Goal: Check status: Check status

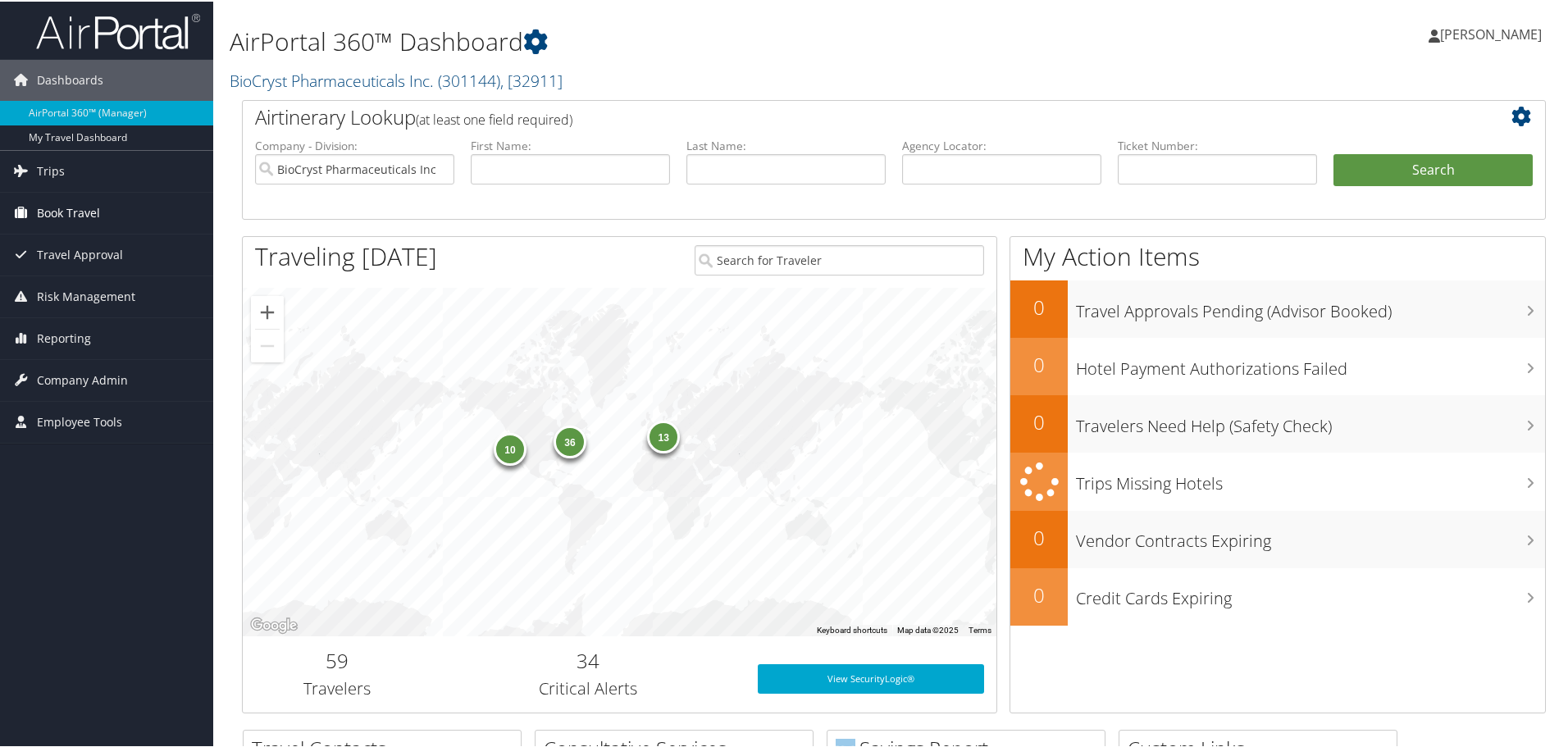
click at [63, 205] on span "Book Travel" at bounding box center [68, 211] width 63 height 41
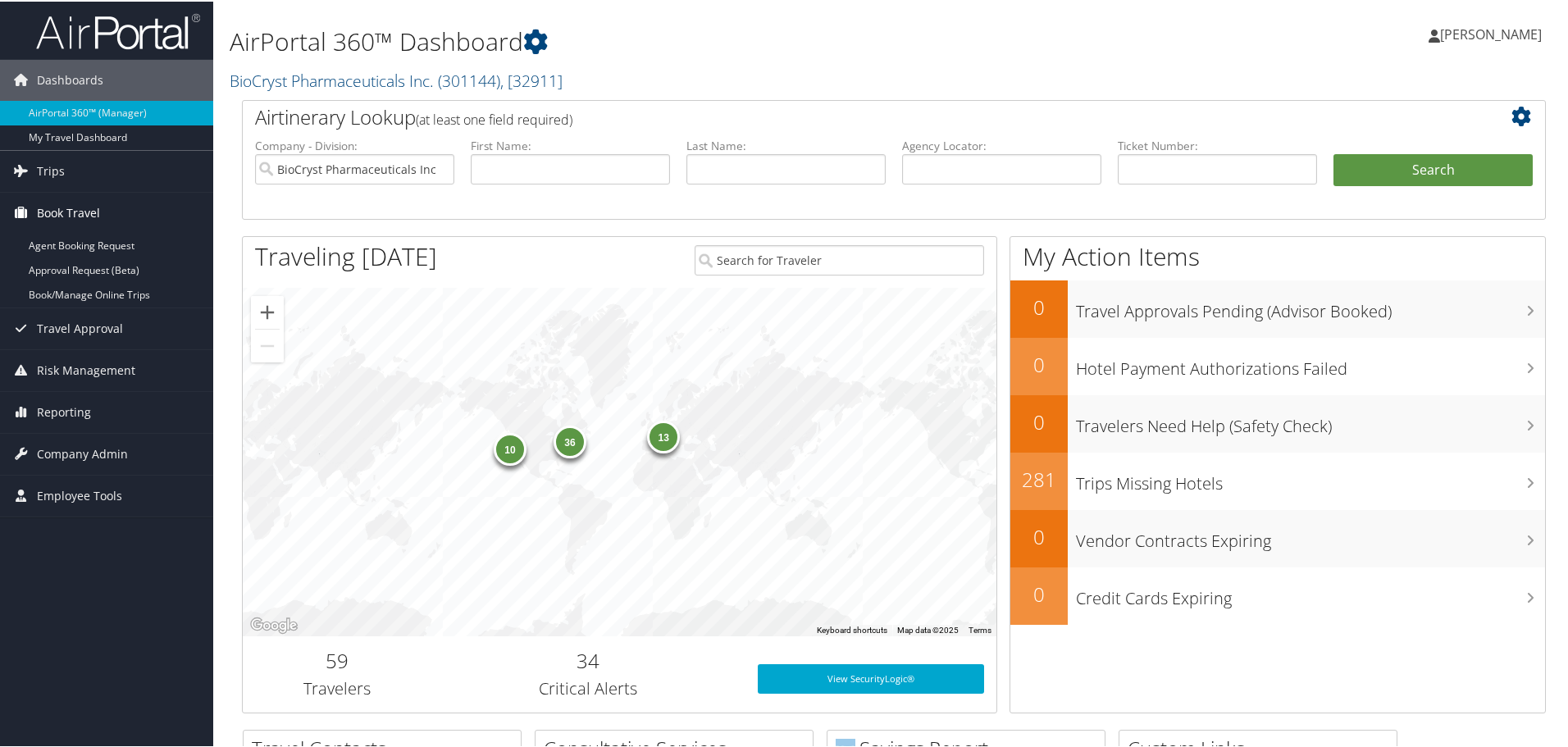
click at [63, 205] on span "Book Travel" at bounding box center [68, 211] width 63 height 41
click at [68, 328] on span "Reporting" at bounding box center [64, 336] width 54 height 41
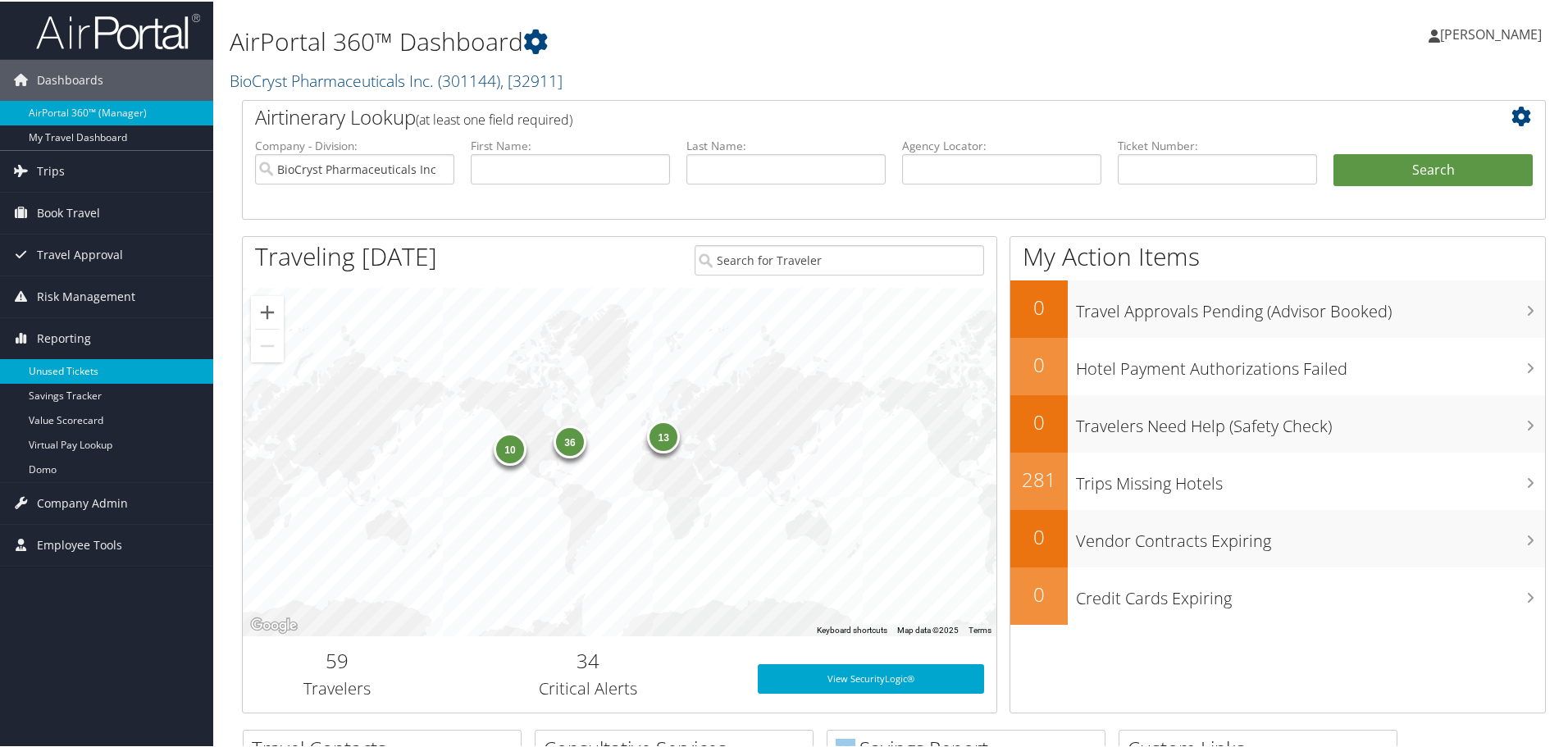
click at [74, 374] on link "Unused Tickets" at bounding box center [106, 370] width 213 height 25
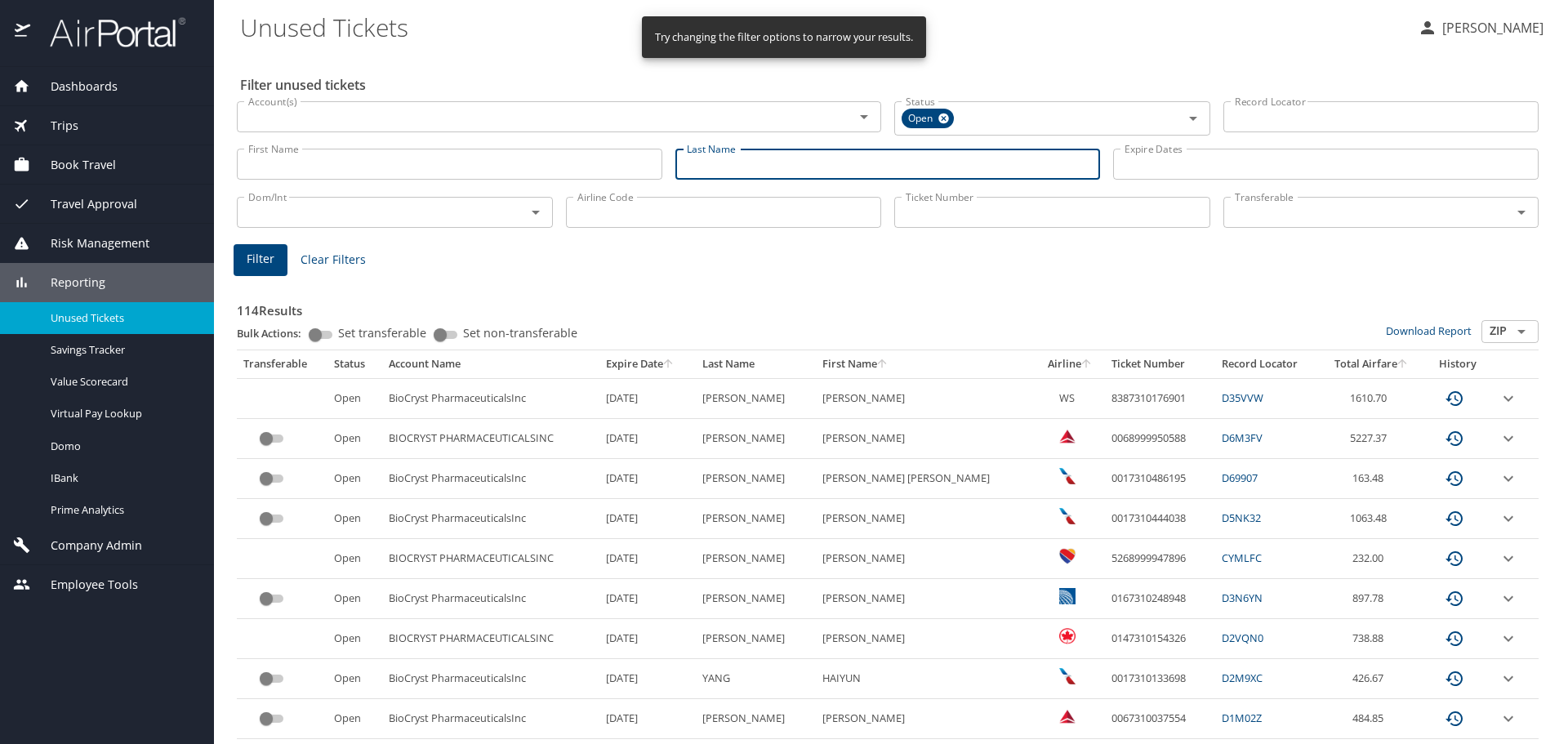
click at [715, 163] on input "Last Name" at bounding box center [889, 164] width 426 height 31
type input "kerr"
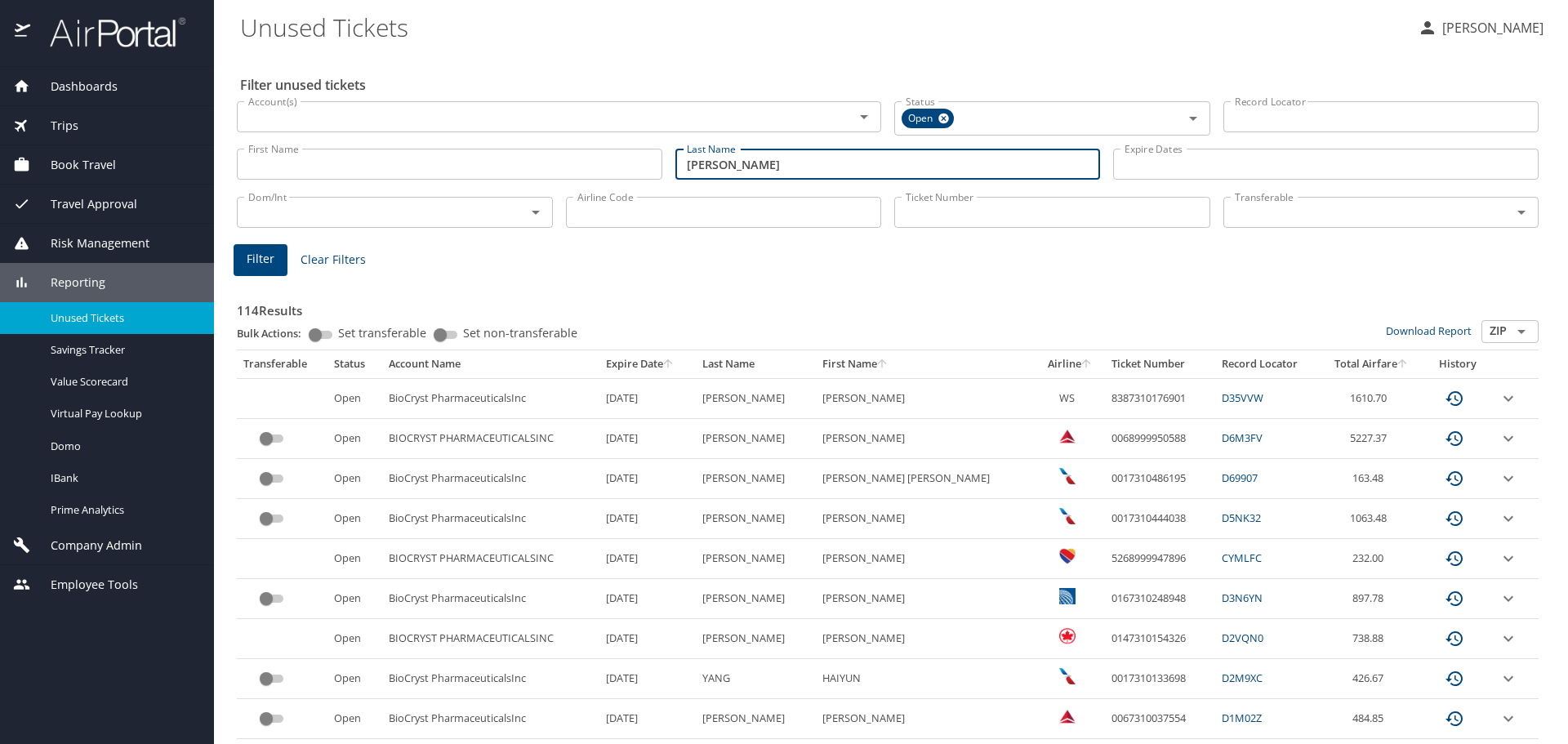
click at [280, 259] on button "Filter" at bounding box center [260, 260] width 54 height 32
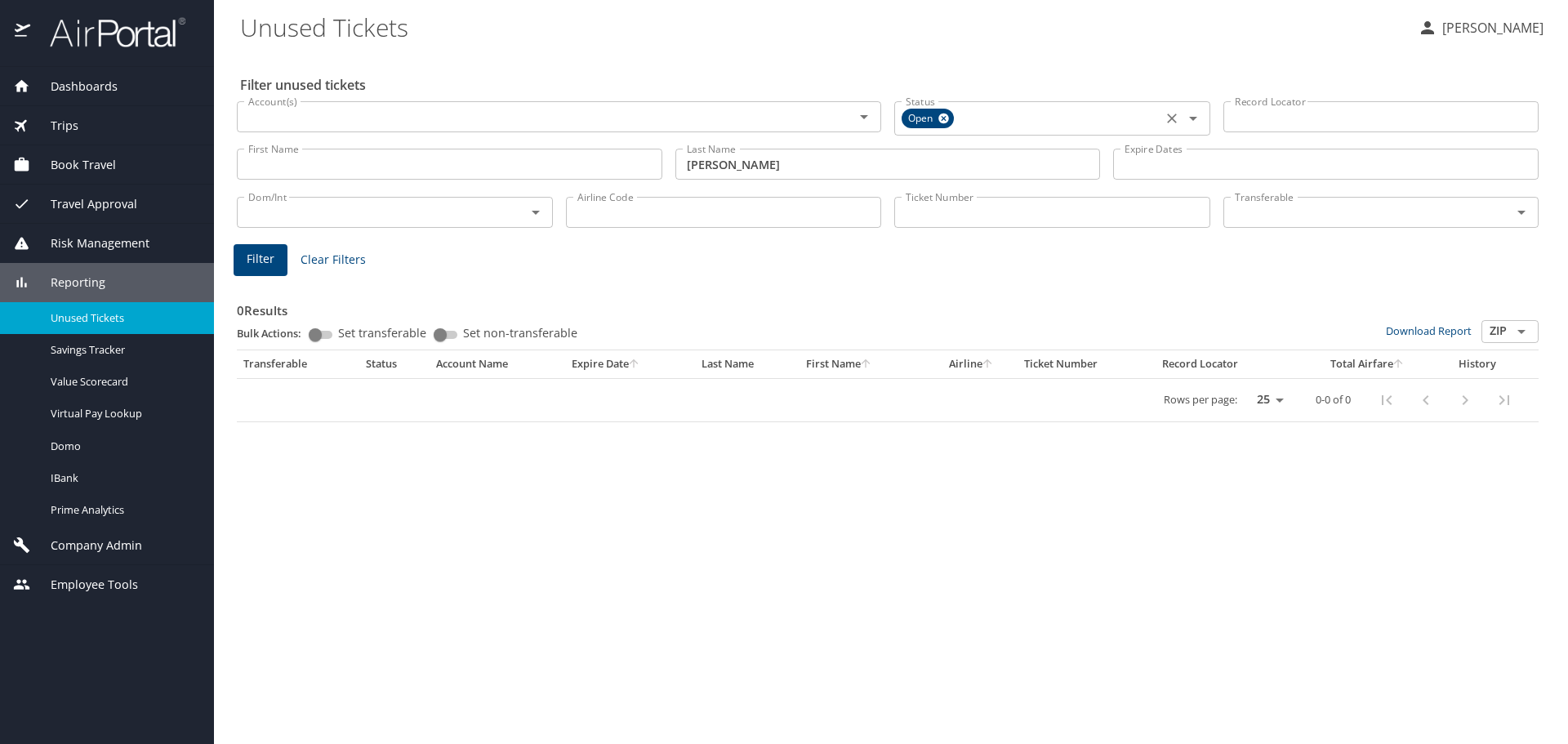
click at [945, 117] on icon at bounding box center [944, 119] width 11 height 11
click at [257, 256] on span "Filter" at bounding box center [260, 256] width 28 height 20
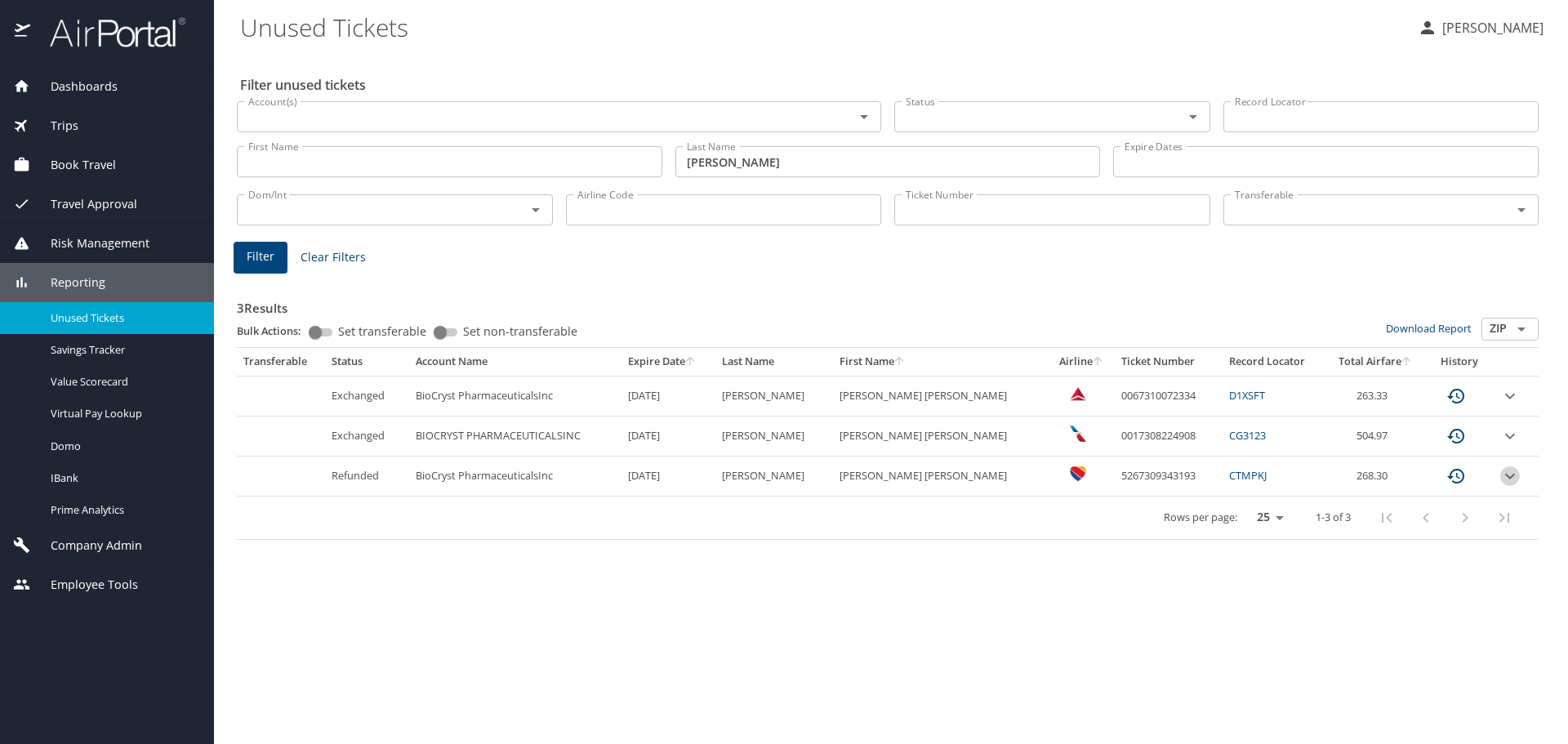
click at [1510, 474] on icon "expand row" at bounding box center [1510, 476] width 10 height 5
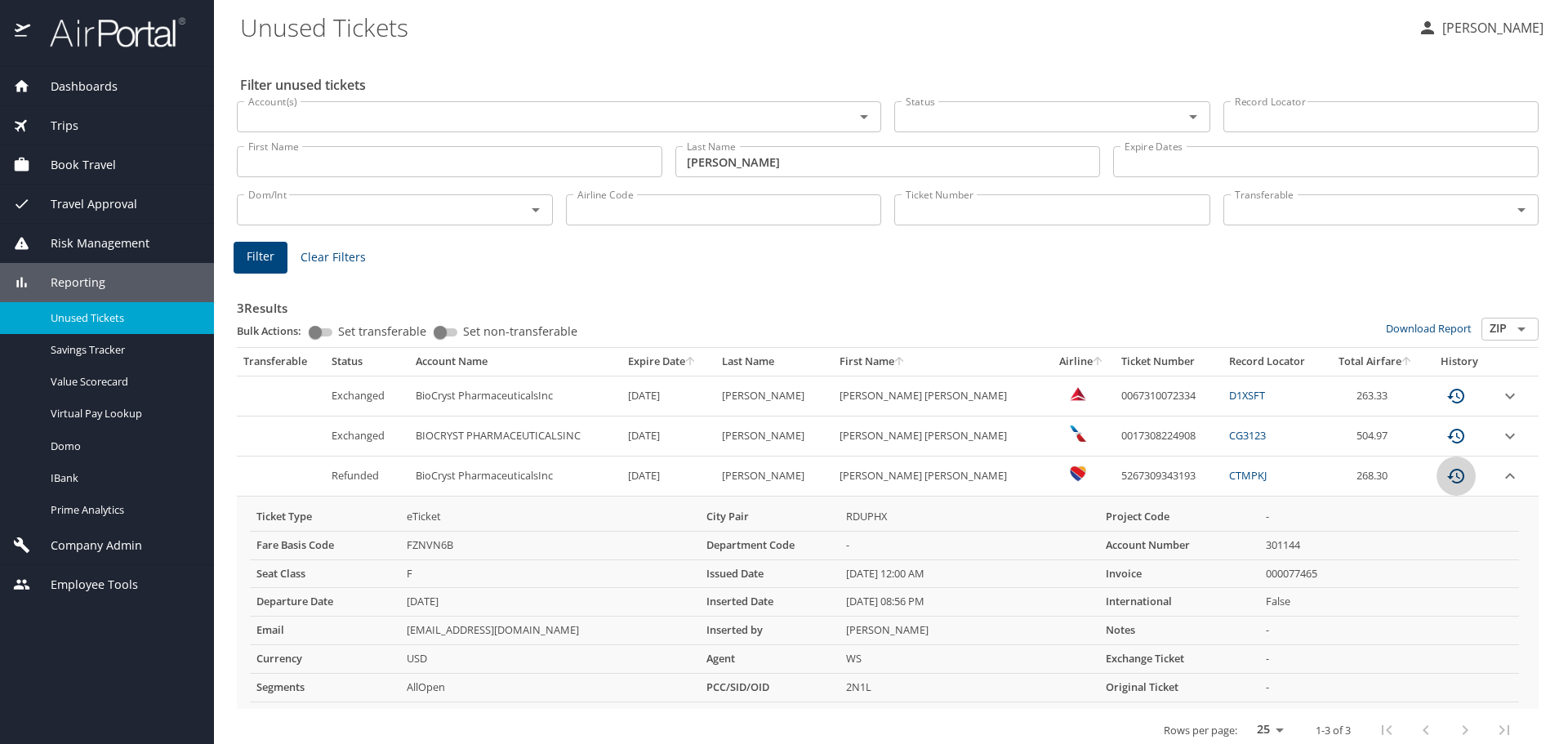
click at [1447, 478] on icon "custom pagination table" at bounding box center [1456, 476] width 19 height 19
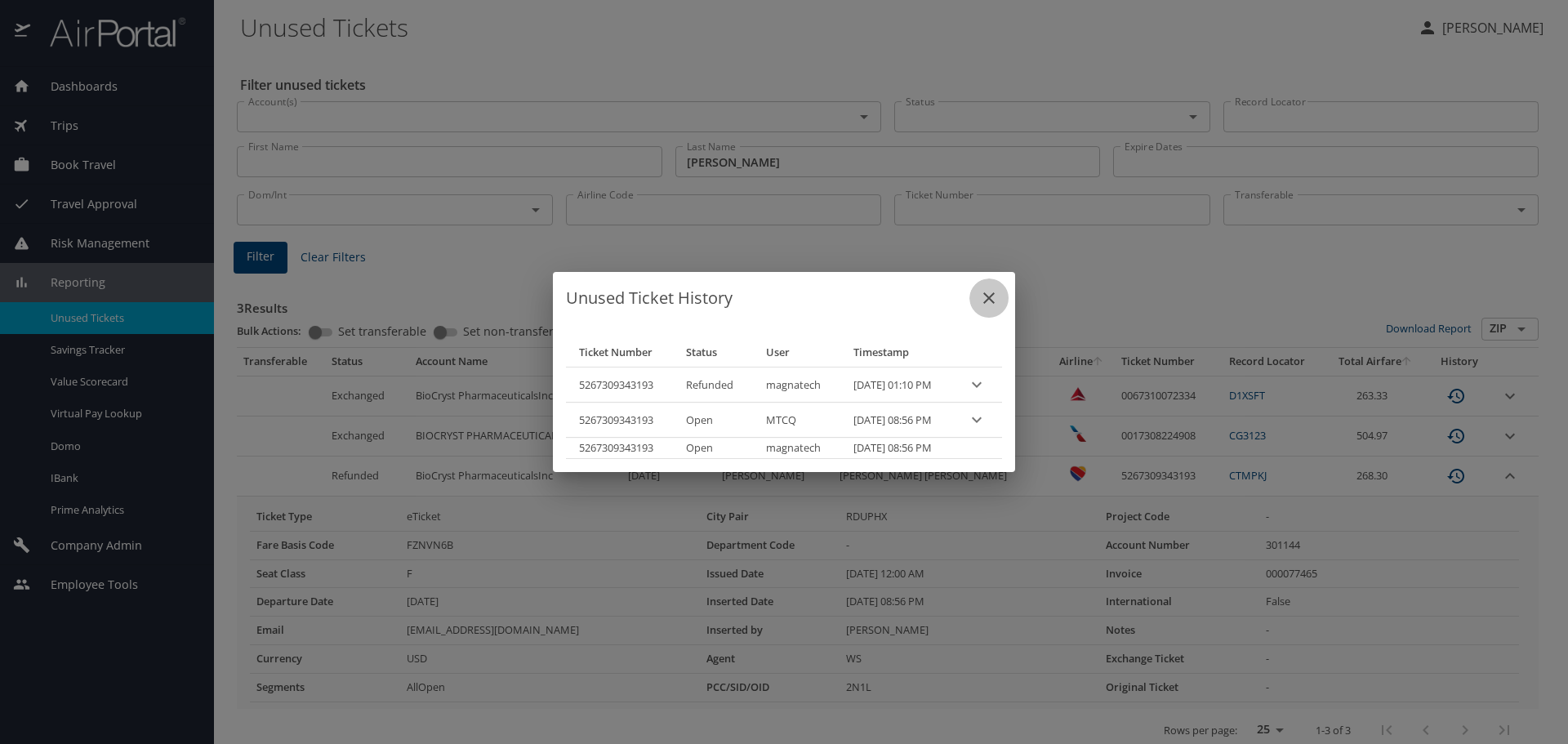
click at [995, 300] on icon "close" at bounding box center [989, 298] width 19 height 19
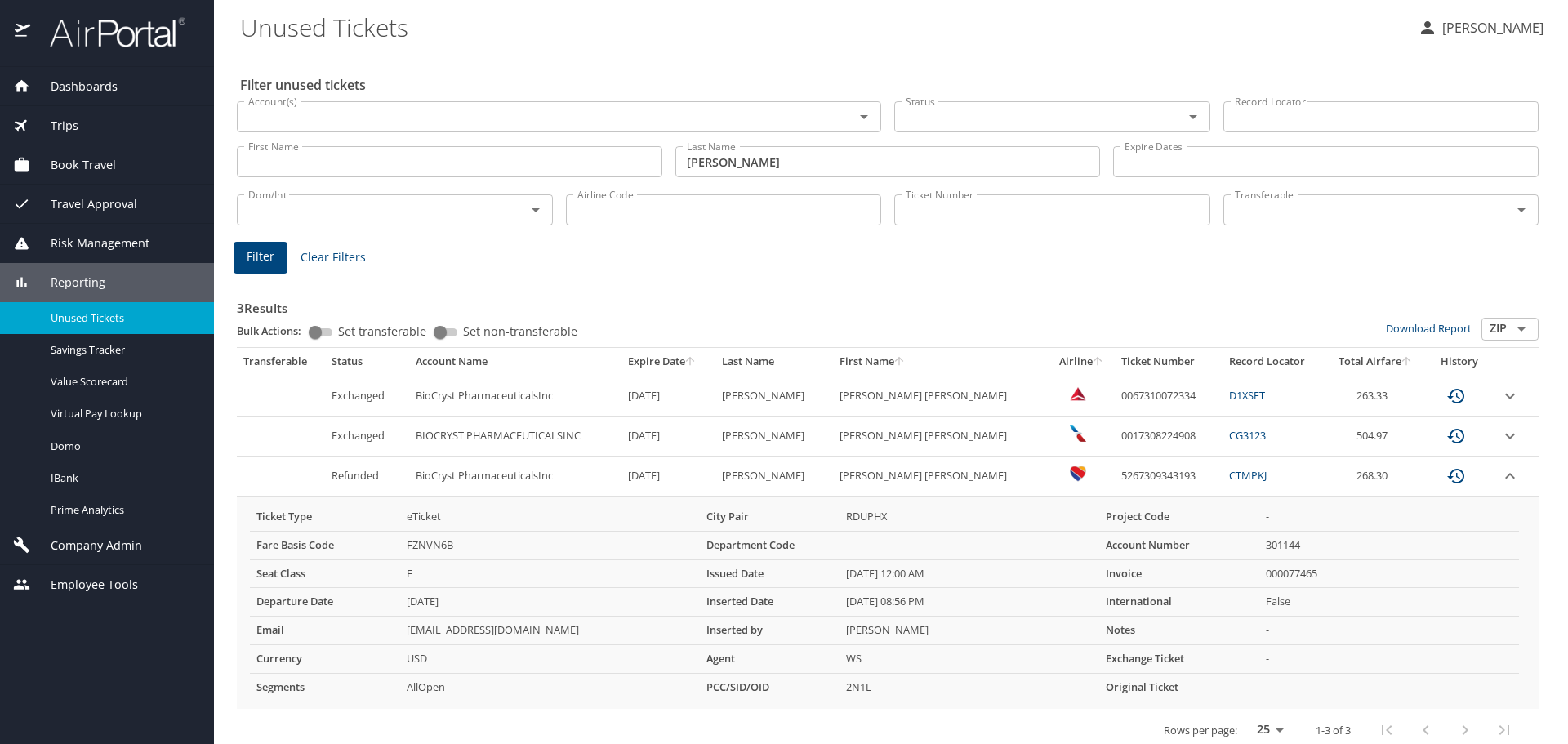
click at [1447, 434] on icon "custom pagination table" at bounding box center [1455, 435] width 17 height 15
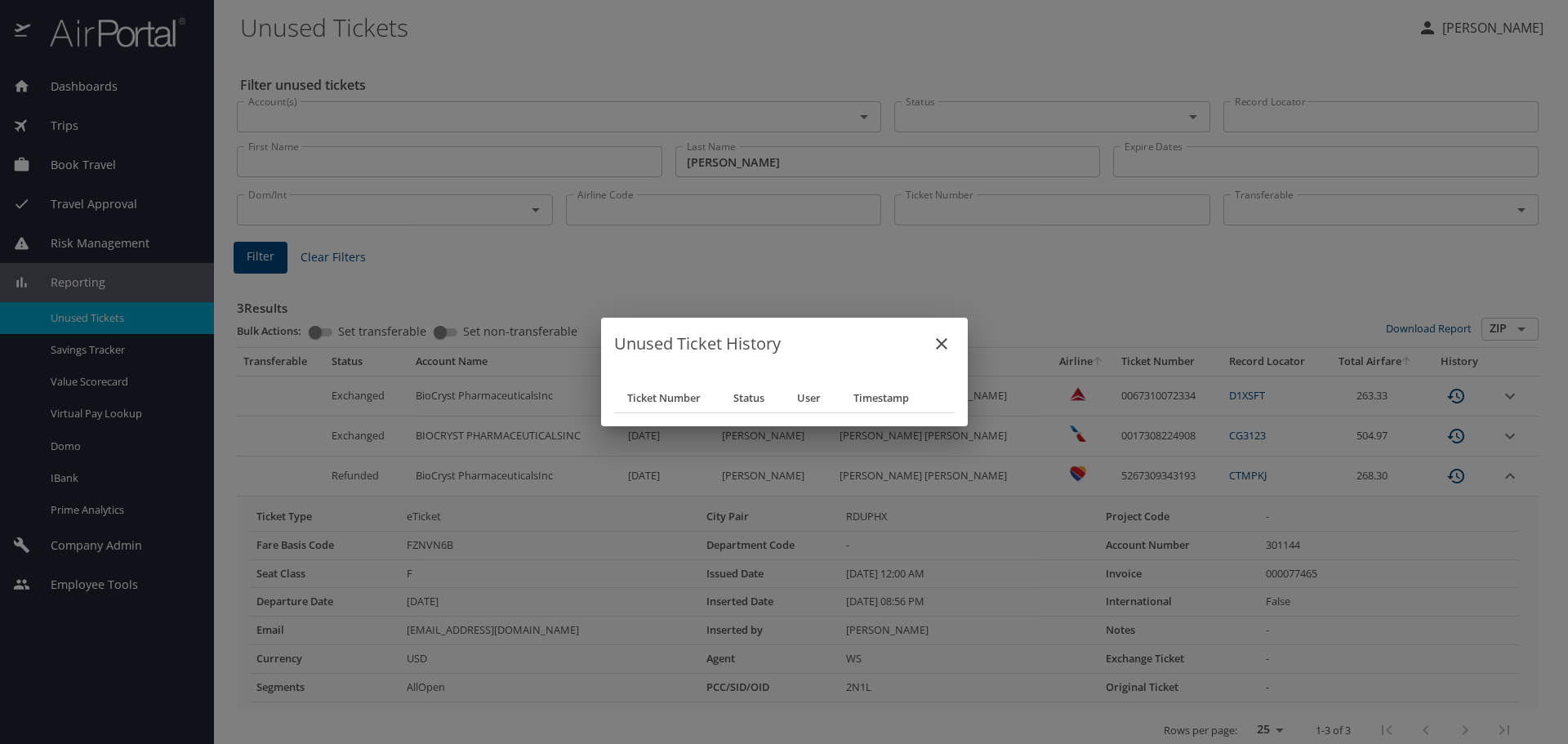
click at [930, 343] on button "close" at bounding box center [942, 344] width 40 height 40
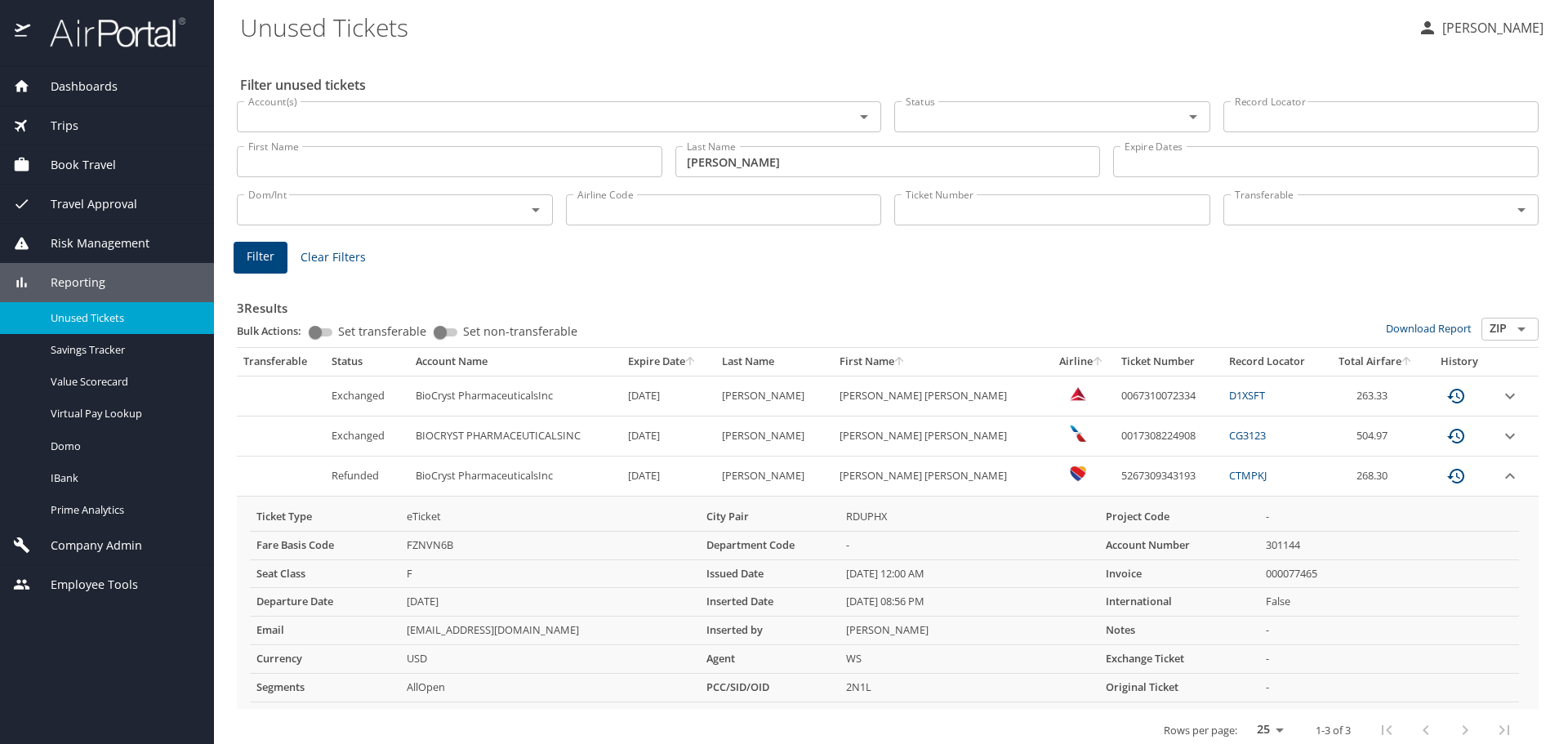
click at [1500, 482] on icon "expand row" at bounding box center [1510, 476] width 19 height 19
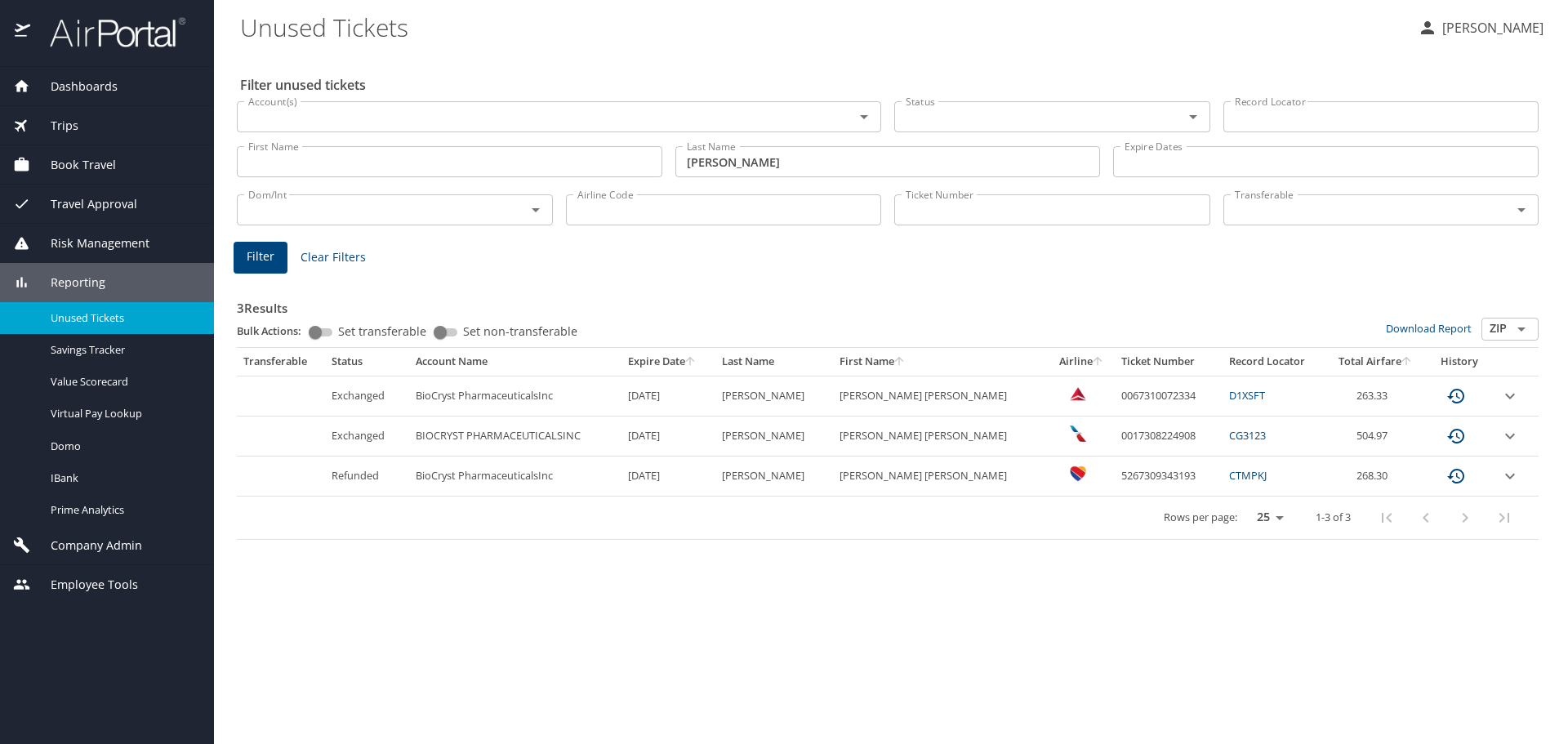
click at [1500, 435] on icon "expand row" at bounding box center [1510, 436] width 19 height 19
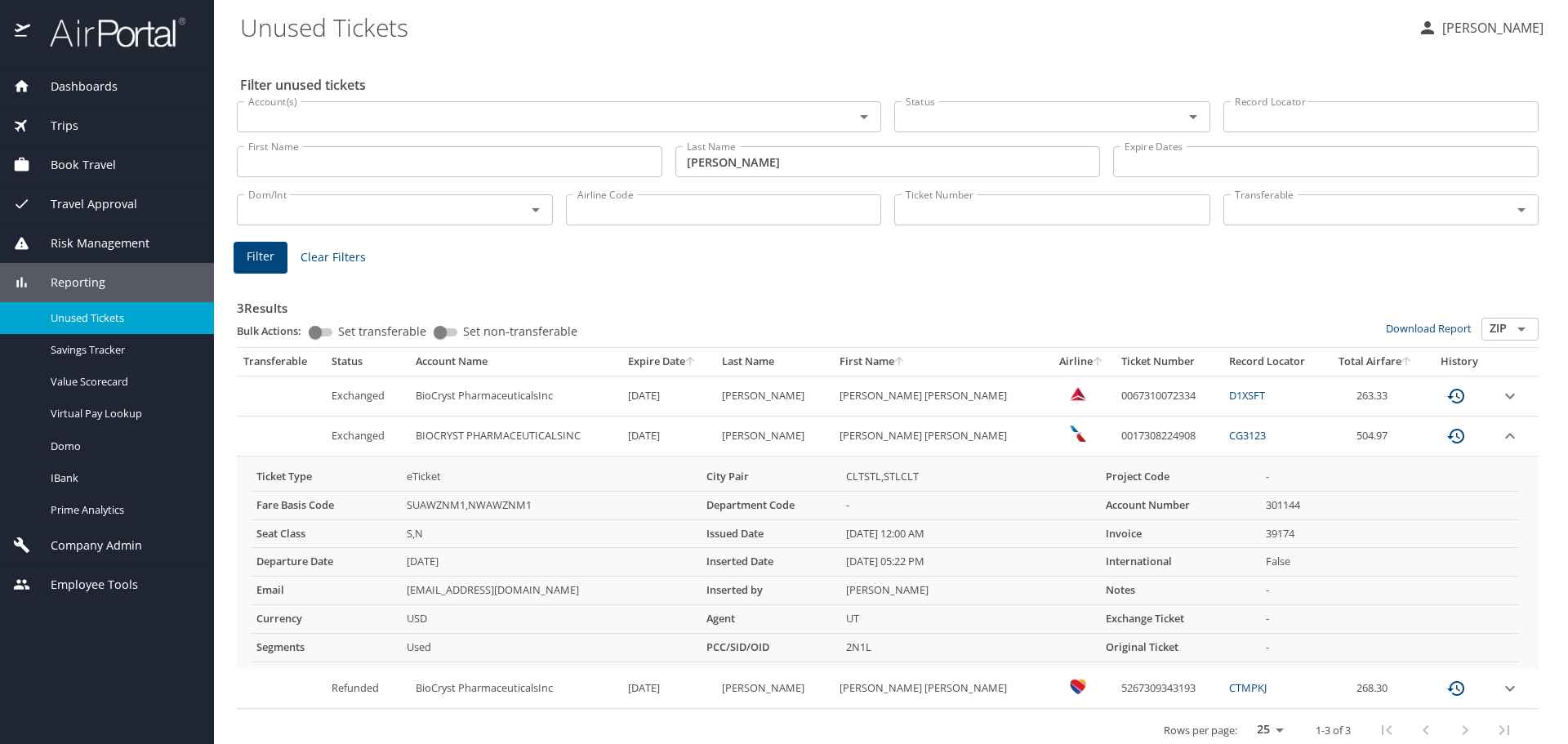
click at [1500, 435] on icon "expand row" at bounding box center [1510, 436] width 19 height 19
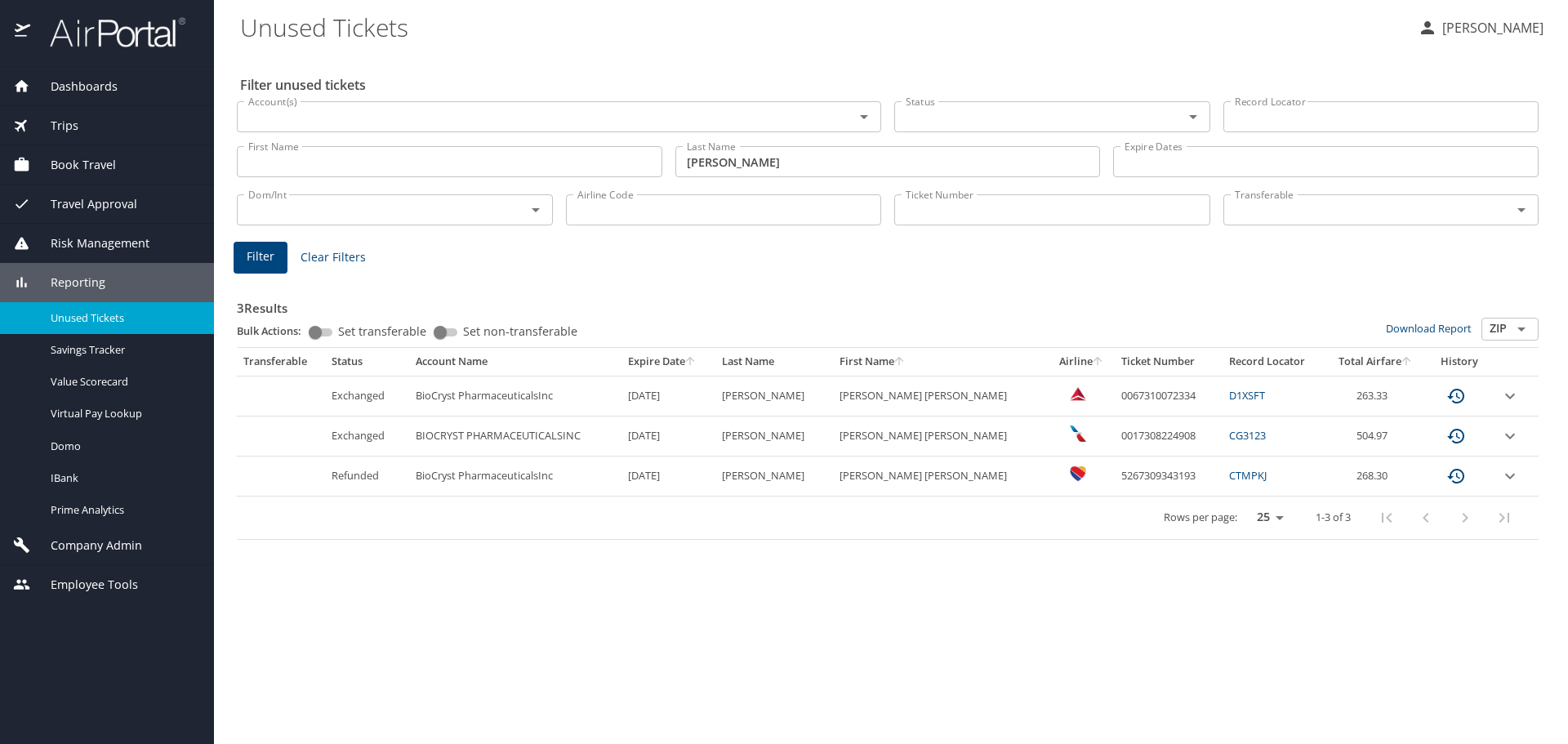
click at [1500, 389] on icon "expand row" at bounding box center [1510, 396] width 19 height 19
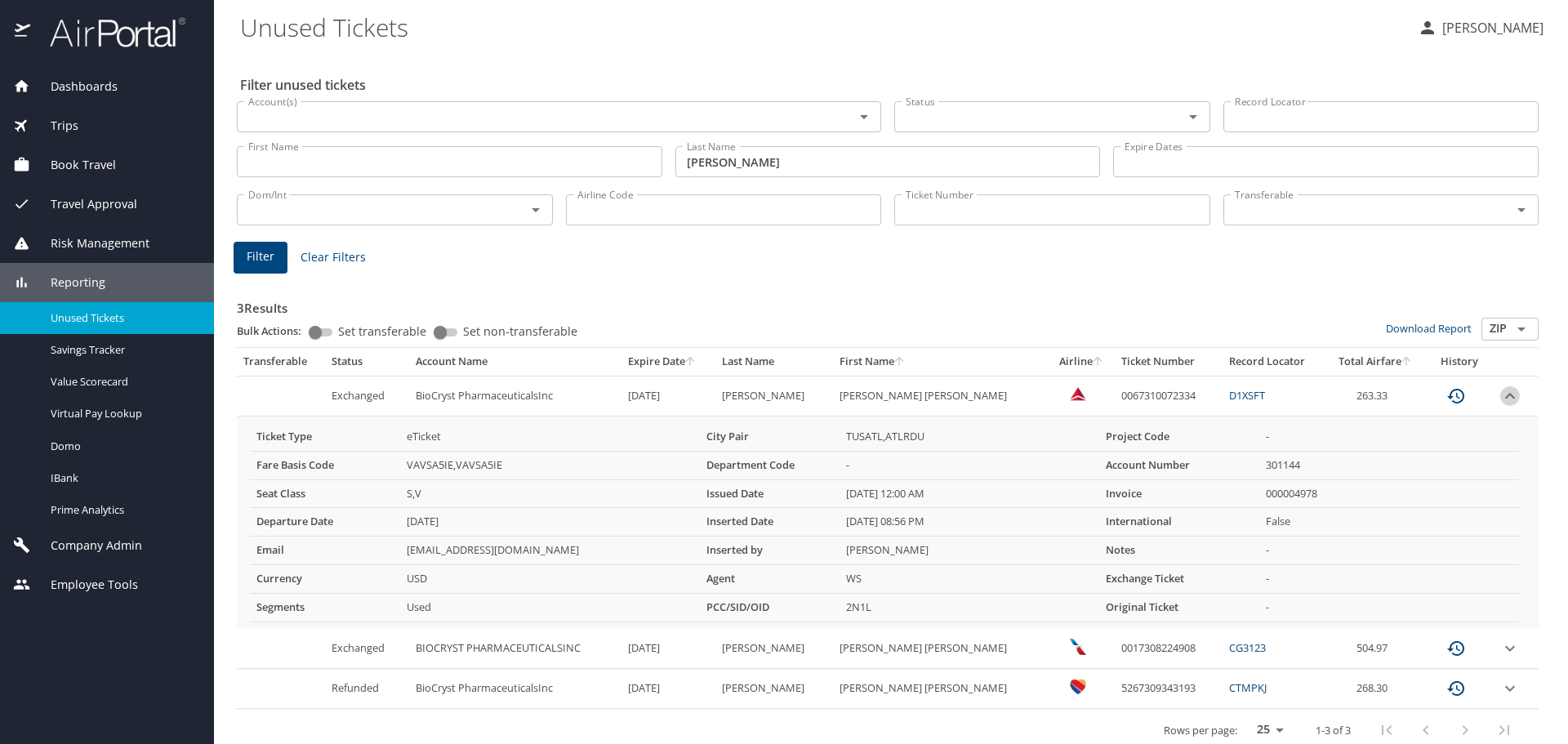
click at [1500, 389] on icon "expand row" at bounding box center [1510, 396] width 19 height 19
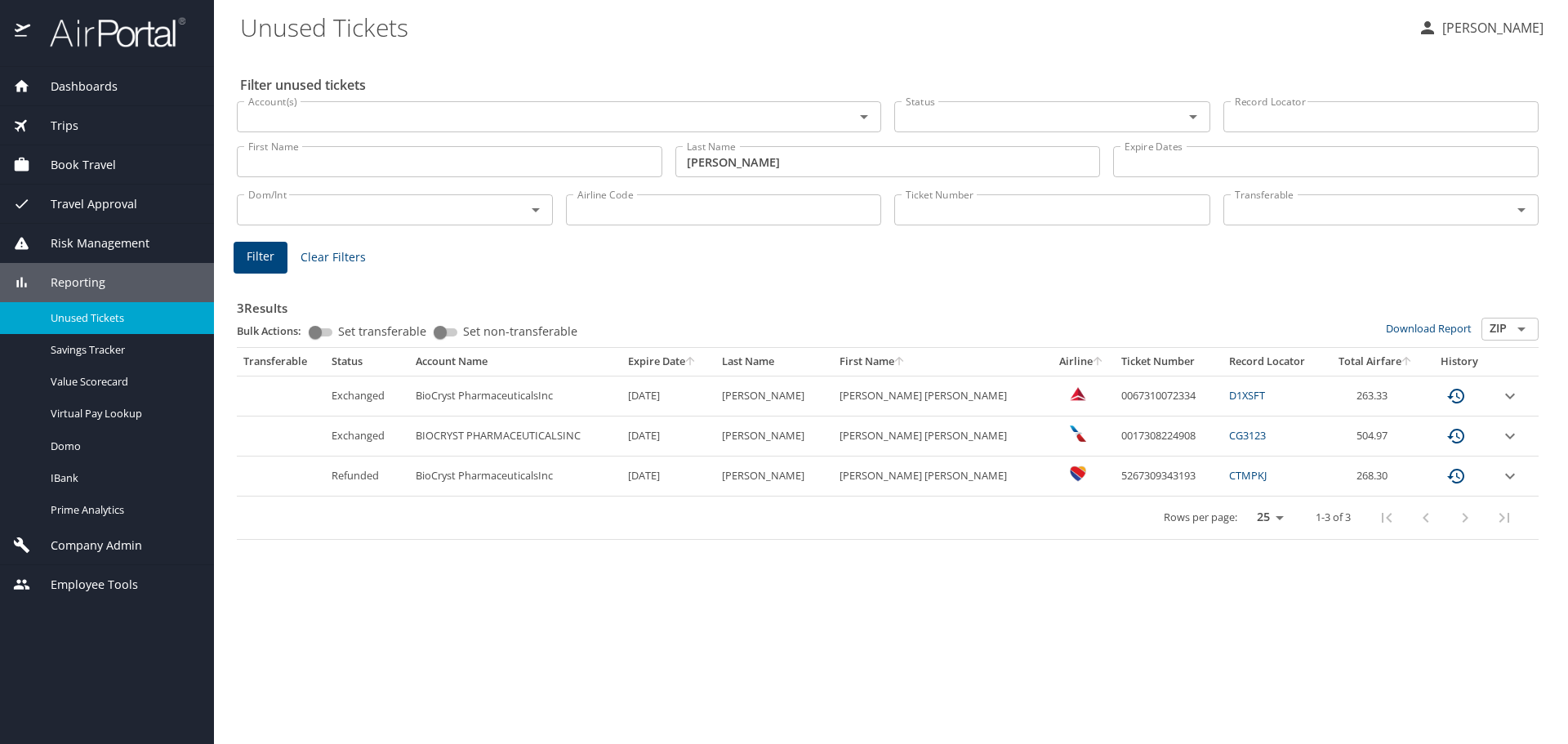
click at [1510, 480] on icon "expand row" at bounding box center [1510, 476] width 19 height 19
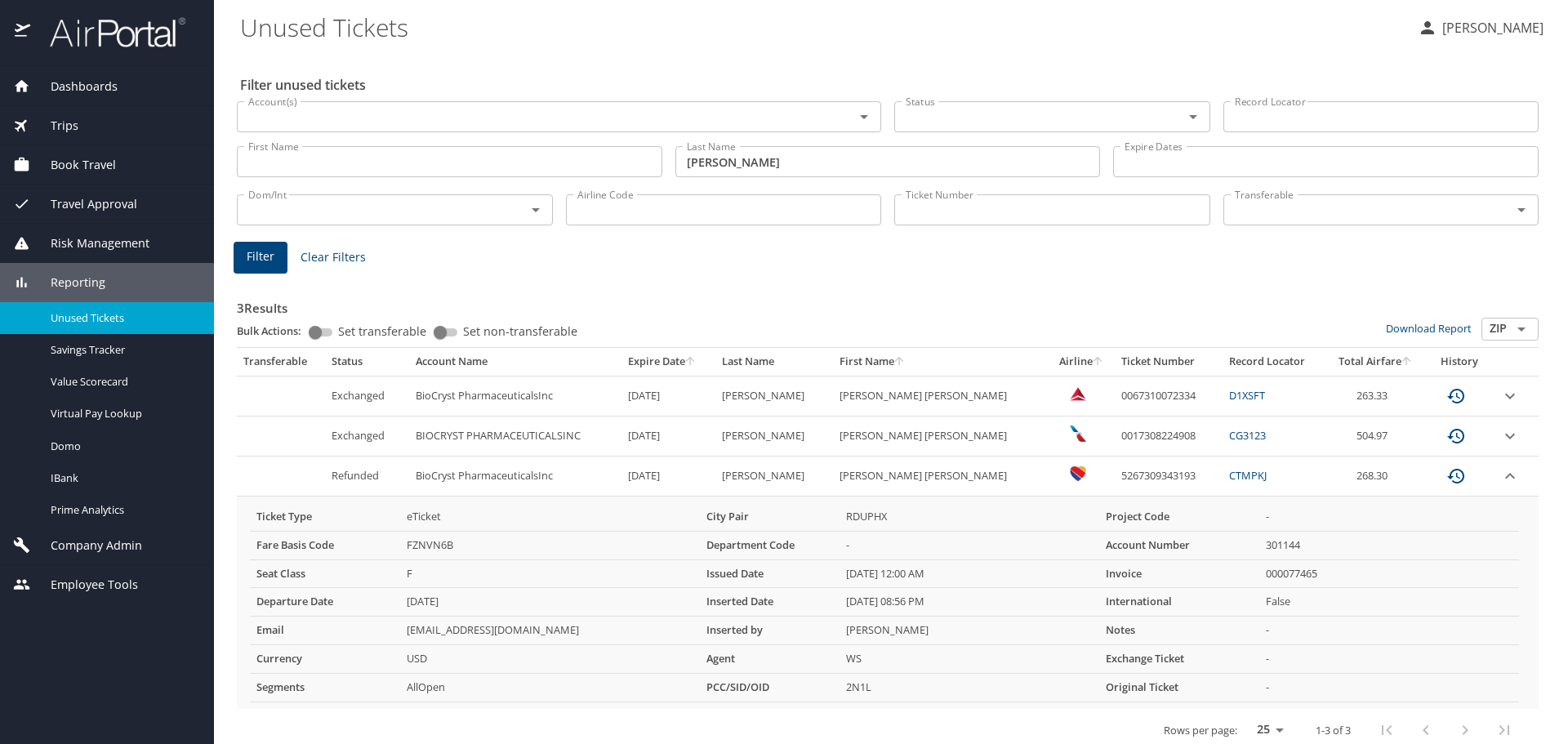
click at [1500, 478] on icon "expand row" at bounding box center [1510, 476] width 19 height 19
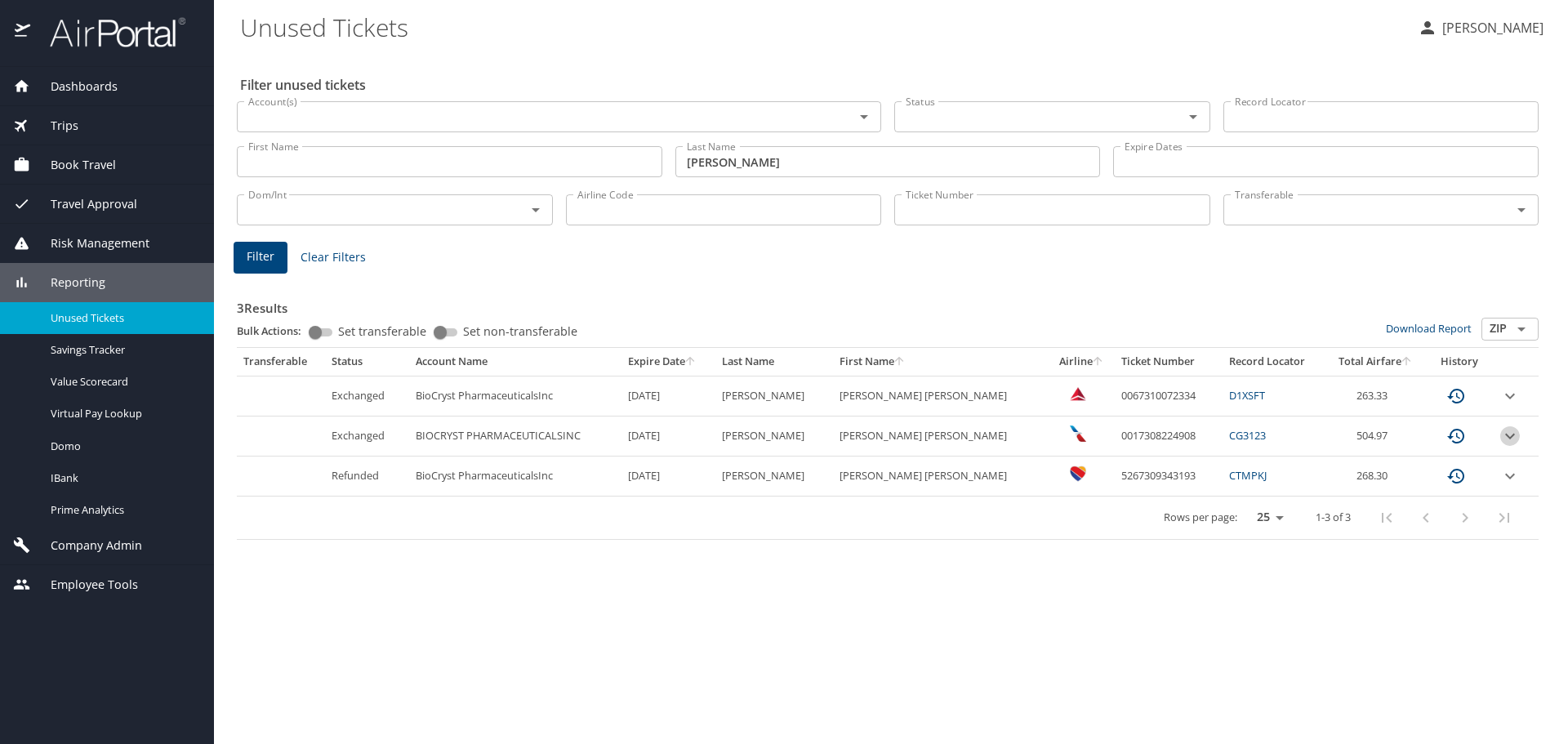
click at [1500, 436] on icon "expand row" at bounding box center [1510, 436] width 19 height 19
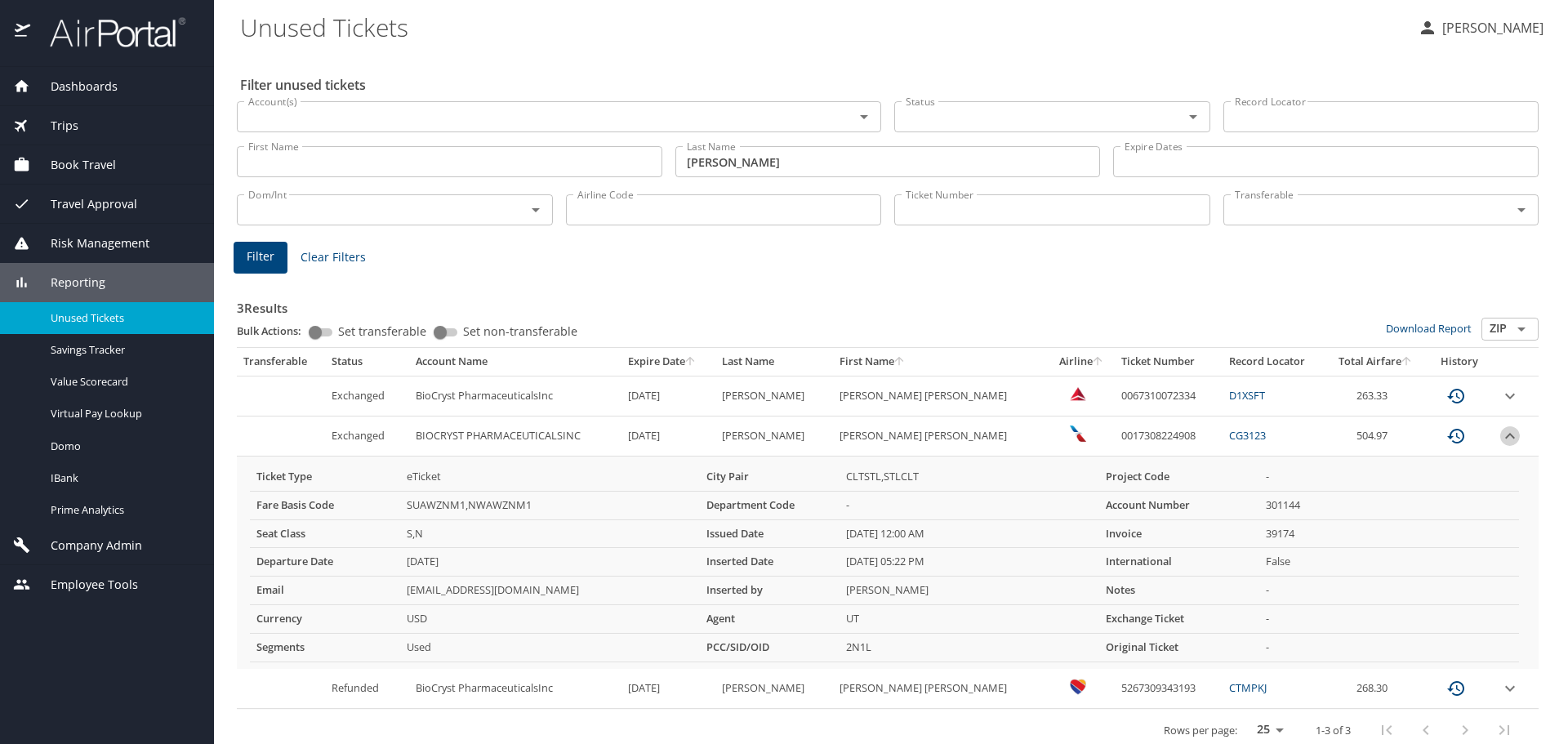
click at [1500, 436] on icon "expand row" at bounding box center [1510, 436] width 19 height 19
